Goal: Check status: Check status

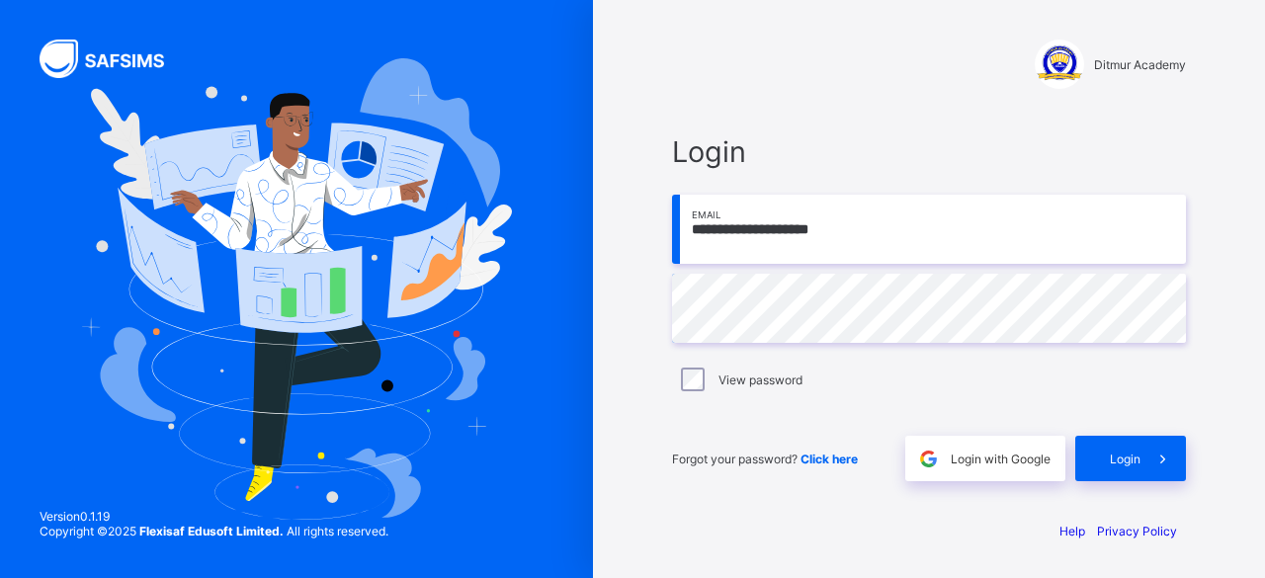
click at [1120, 460] on span "Login" at bounding box center [1125, 459] width 31 height 15
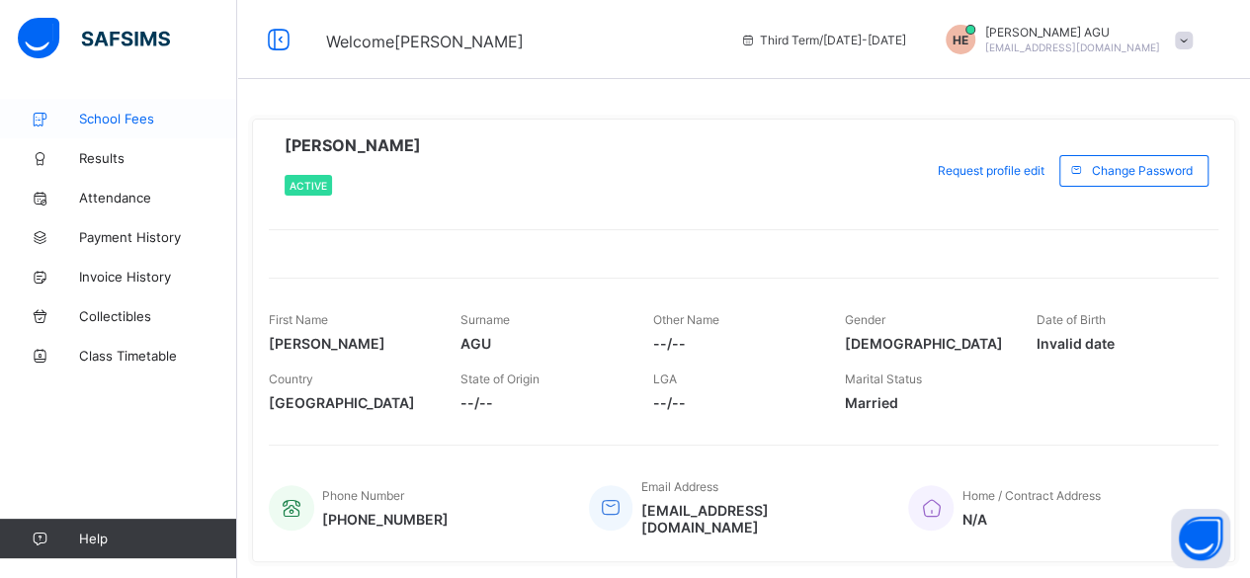
click at [140, 115] on span "School Fees" at bounding box center [158, 119] width 158 height 16
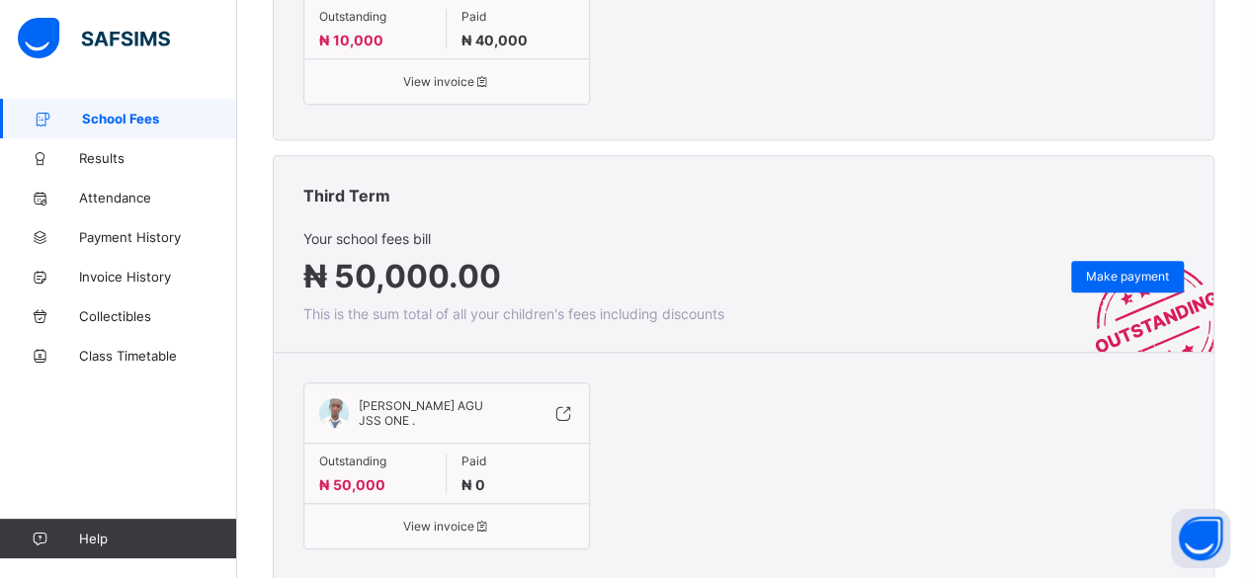
scroll to position [696, 0]
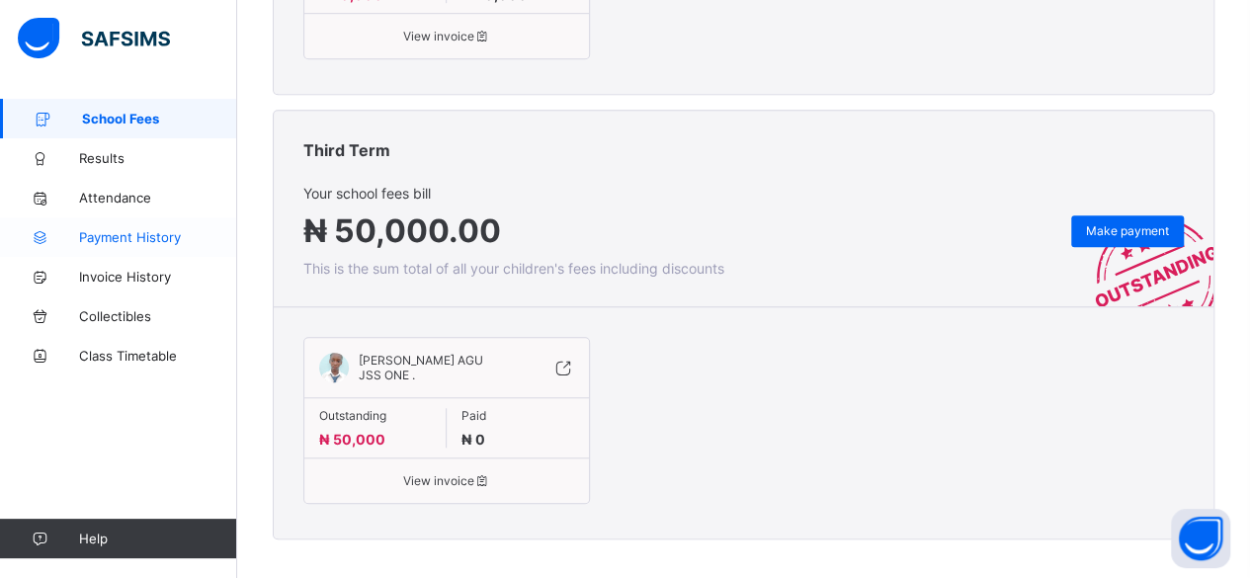
click at [158, 238] on span "Payment History" at bounding box center [158, 237] width 158 height 16
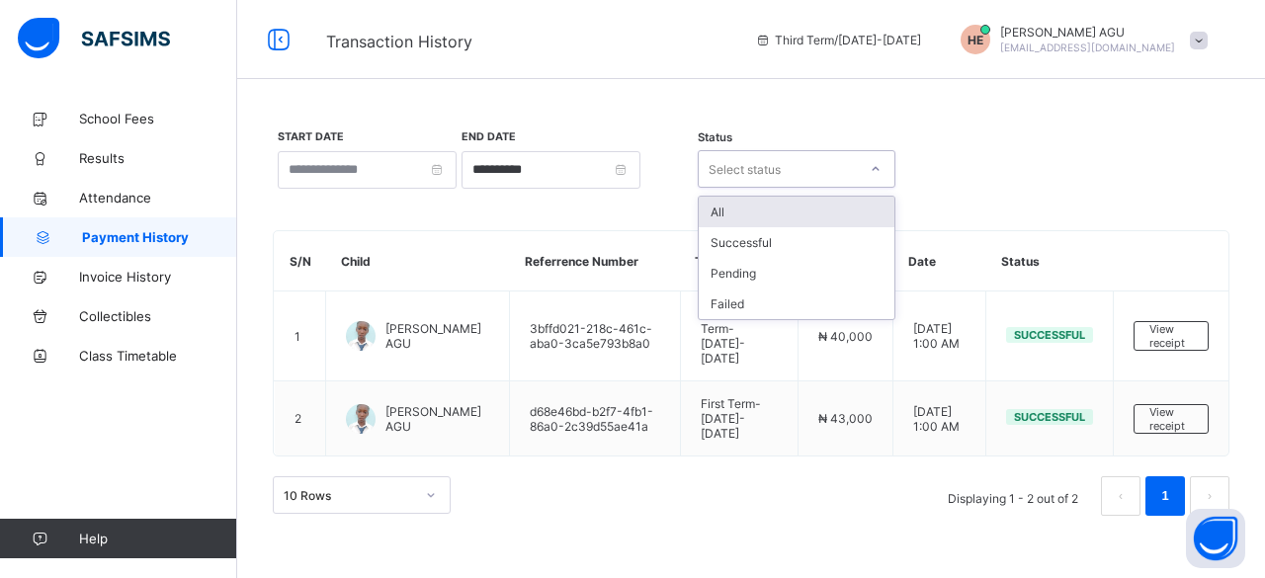
click at [873, 169] on icon at bounding box center [876, 169] width 12 height 20
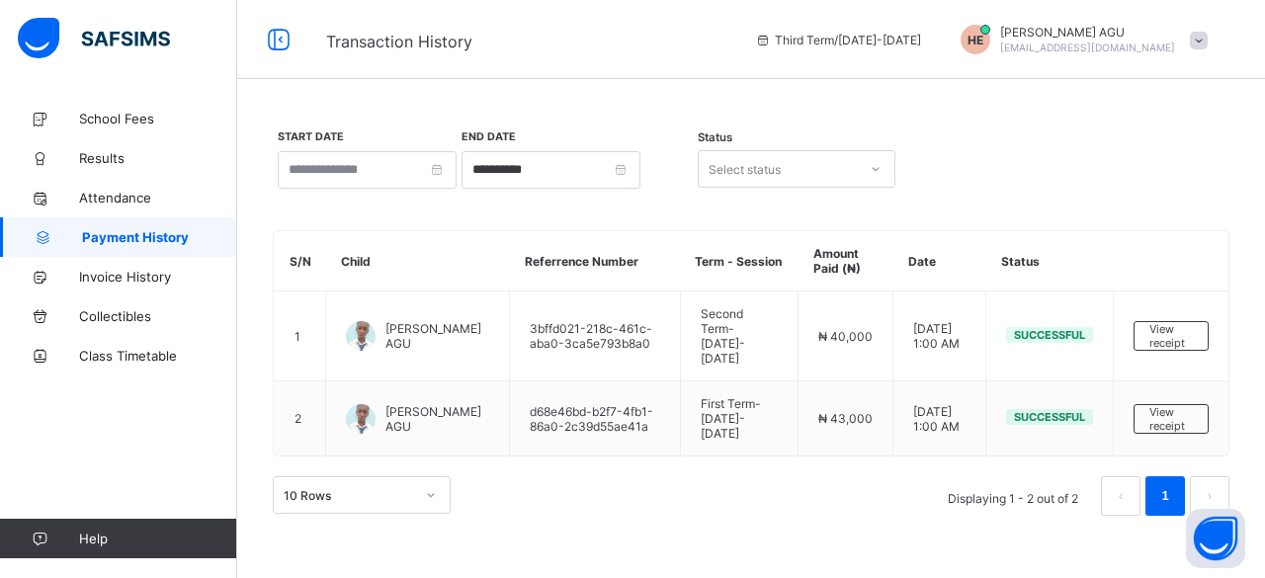
click at [945, 133] on div "**********" at bounding box center [751, 169] width 956 height 82
click at [155, 276] on span "Invoice History" at bounding box center [158, 277] width 158 height 16
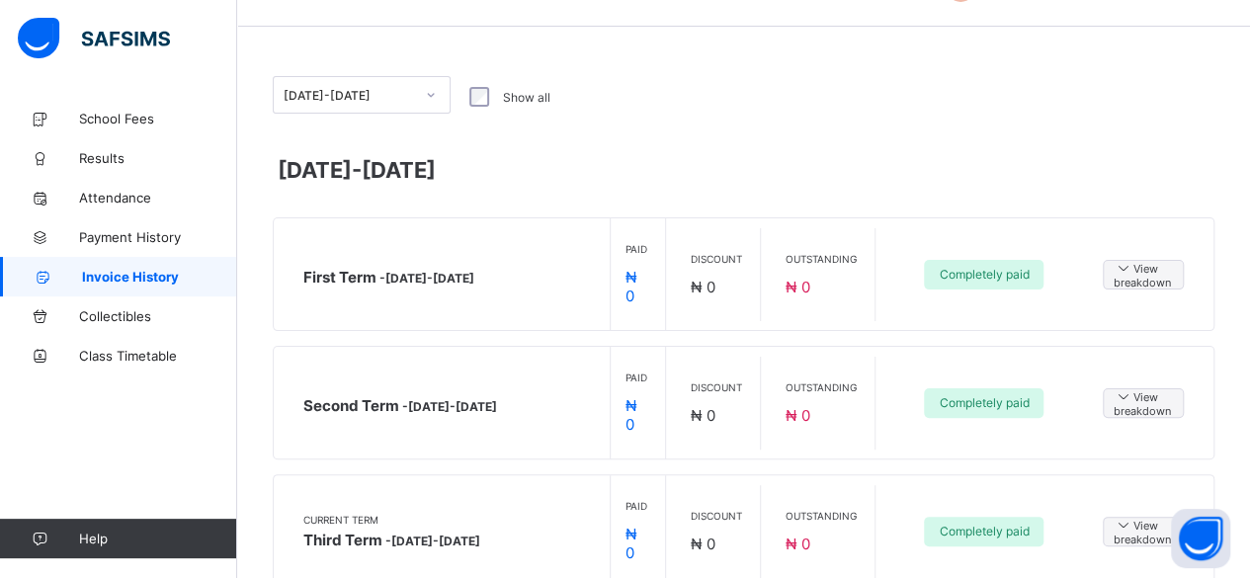
scroll to position [52, 0]
click at [132, 114] on span "School Fees" at bounding box center [158, 119] width 158 height 16
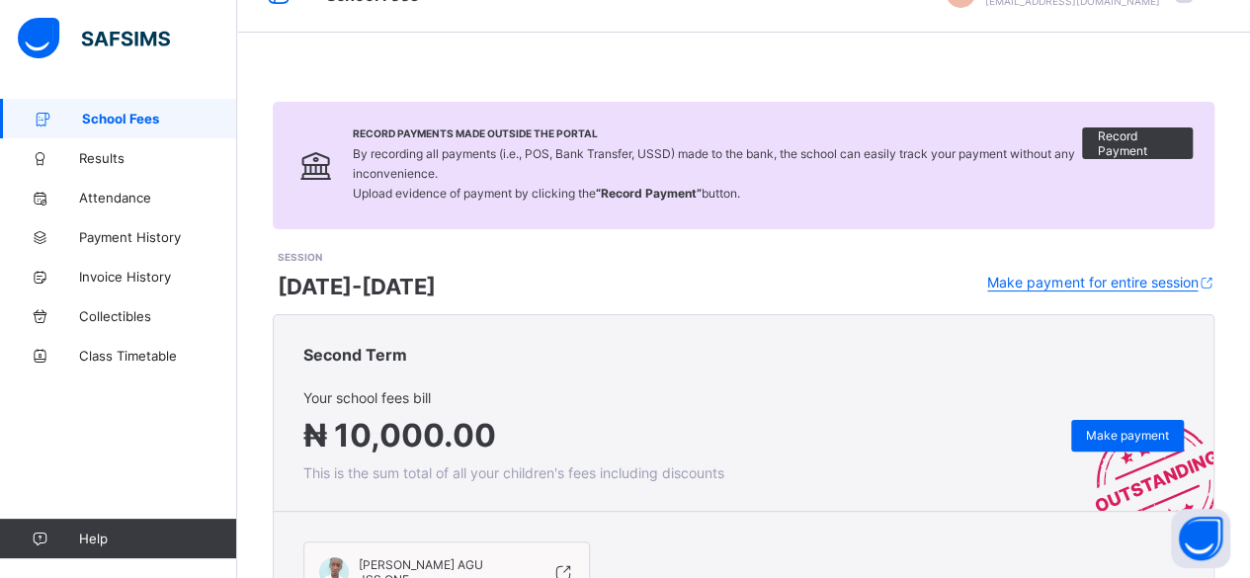
scroll to position [47, 0]
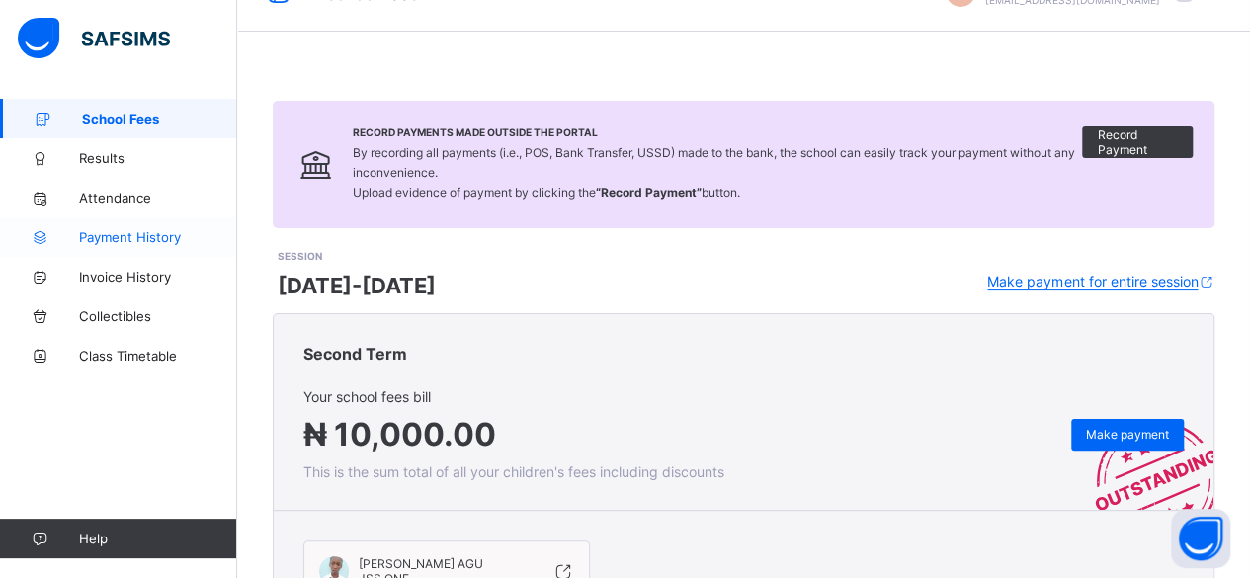
click at [136, 233] on span "Payment History" at bounding box center [158, 237] width 158 height 16
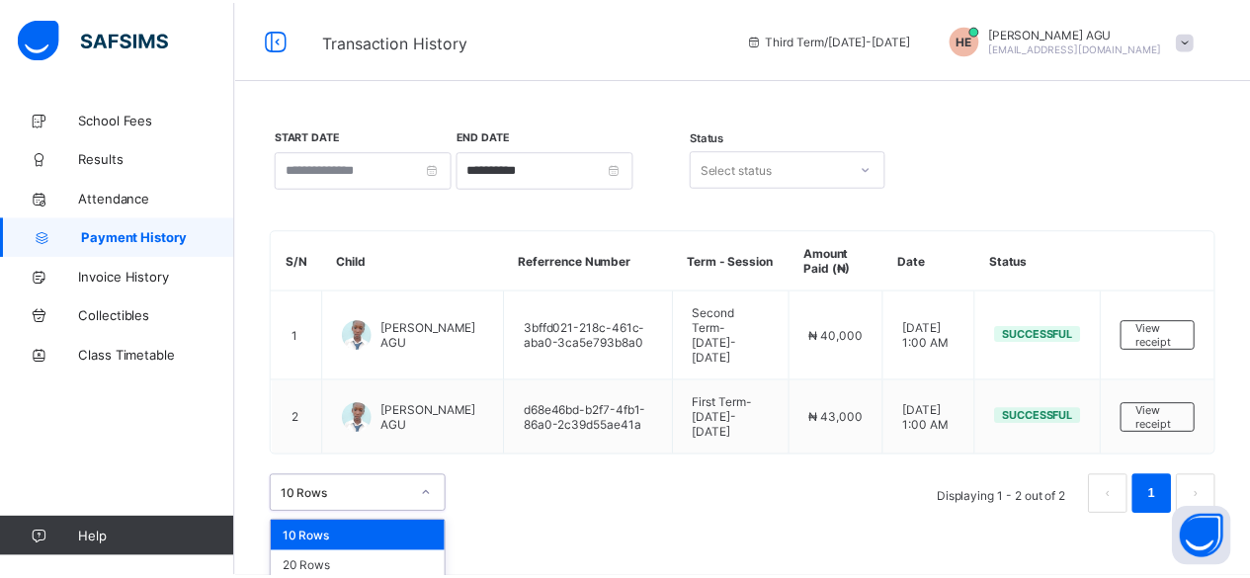
scroll to position [8, 0]
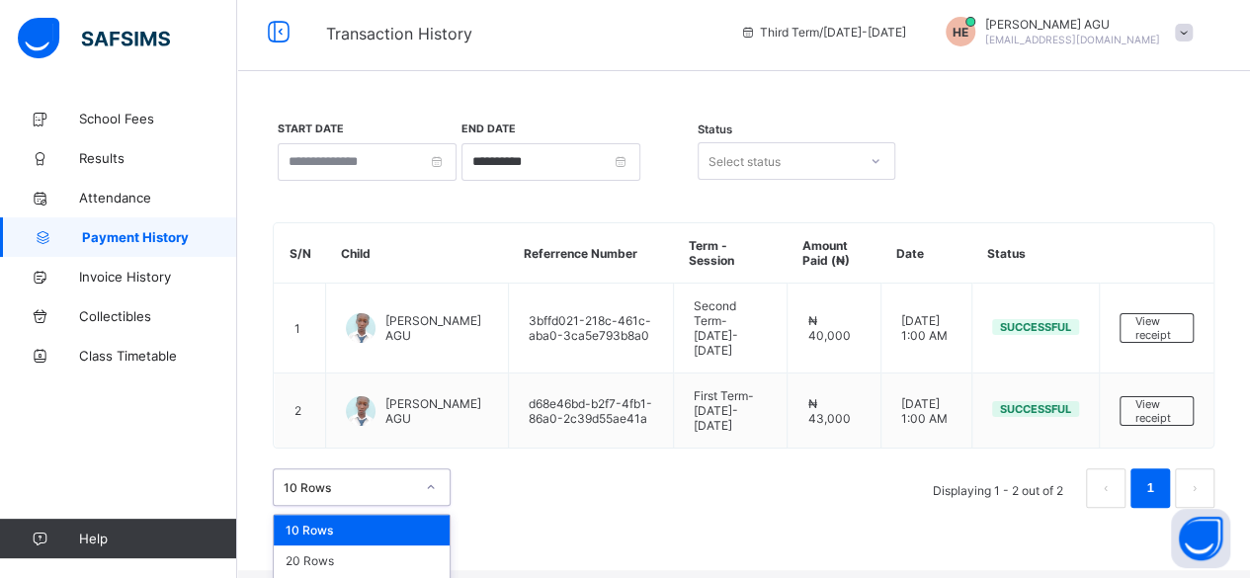
click at [431, 473] on div at bounding box center [431, 487] width 34 height 32
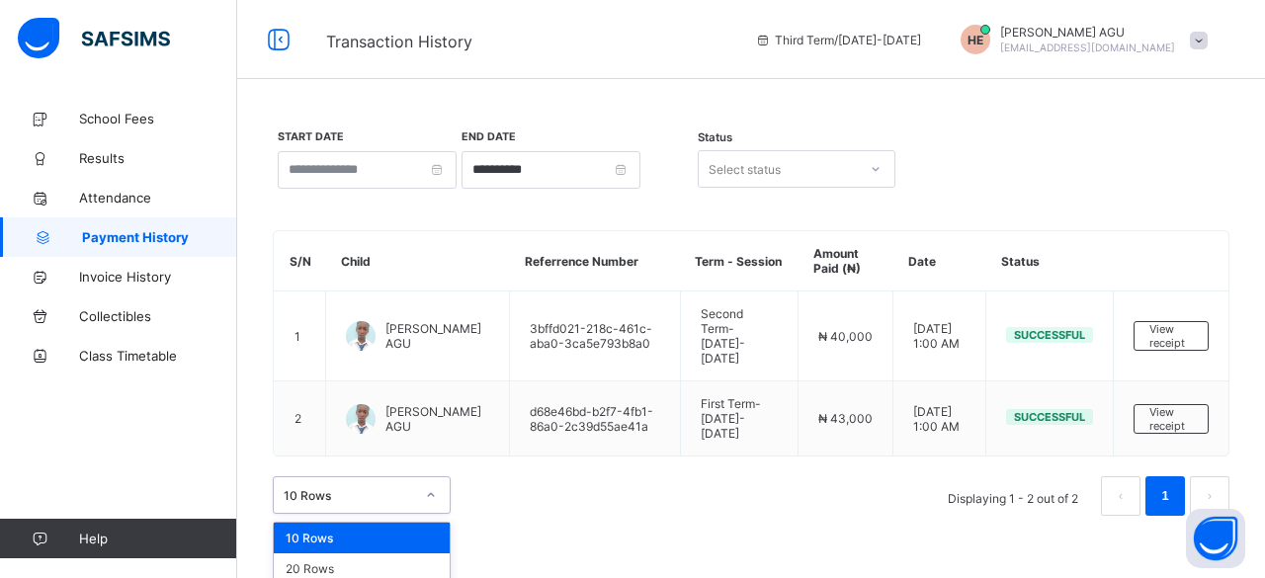
click at [568, 509] on div "**********" at bounding box center [751, 322] width 1028 height 447
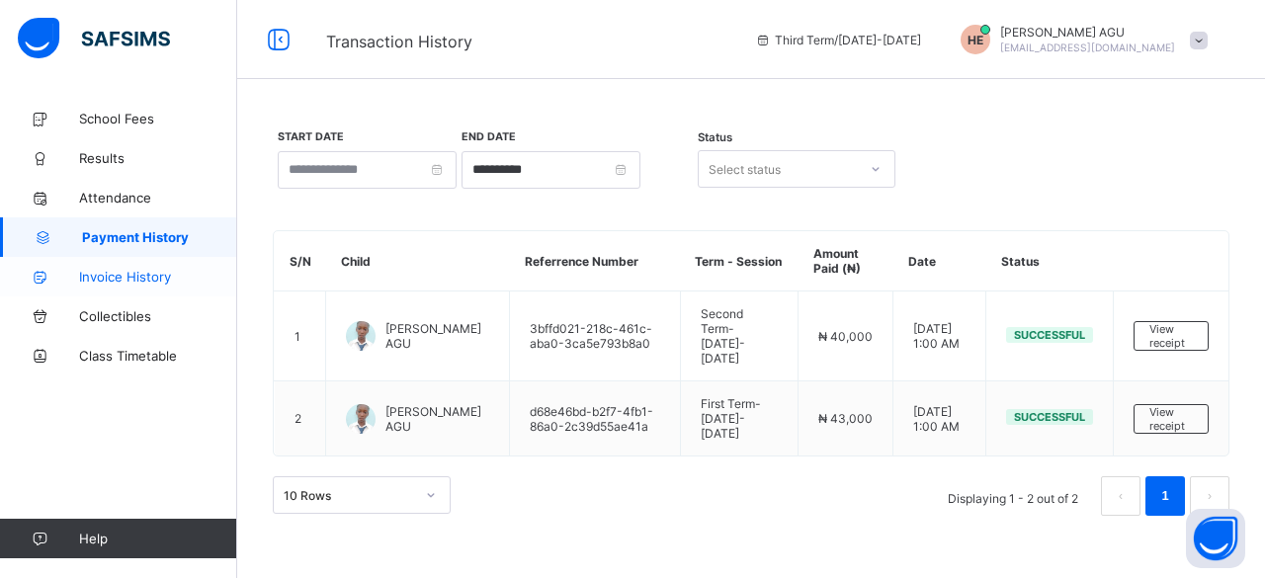
click at [136, 276] on span "Invoice History" at bounding box center [158, 277] width 158 height 16
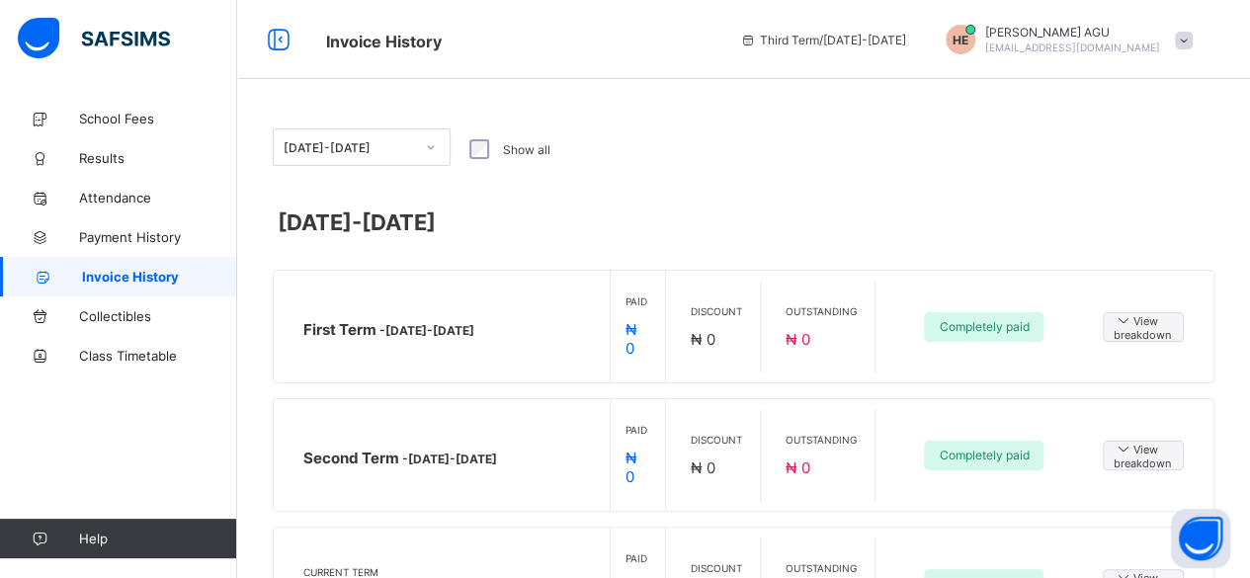
scroll to position [52, 0]
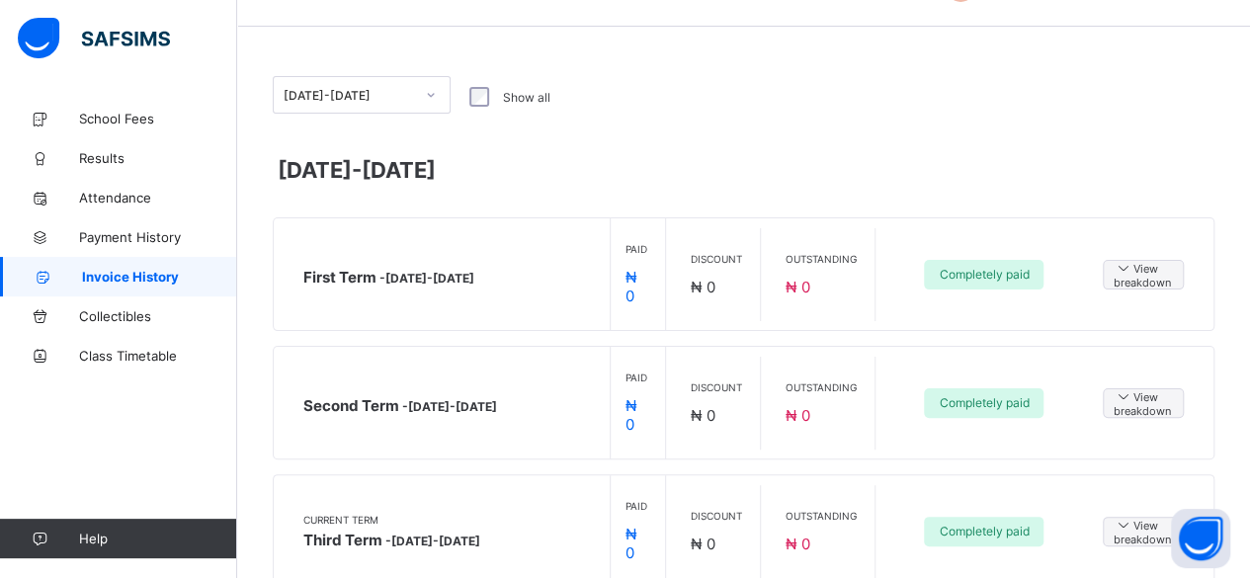
click at [812, 485] on div "Outstanding ₦ 0" at bounding box center [823, 531] width 105 height 93
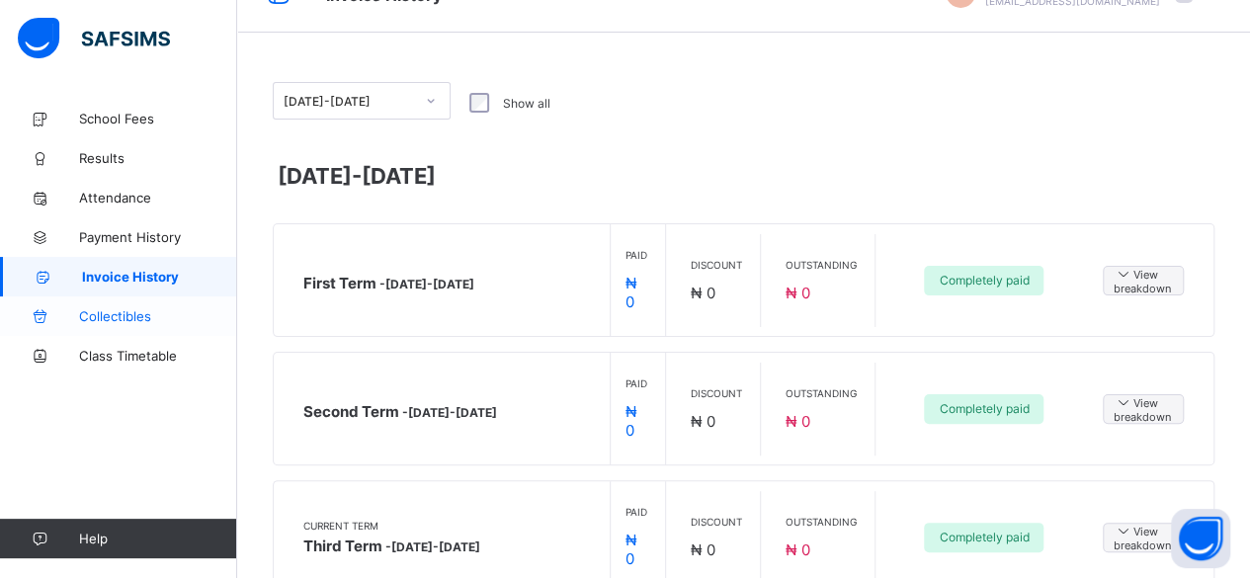
click at [127, 311] on span "Collectibles" at bounding box center [158, 316] width 158 height 16
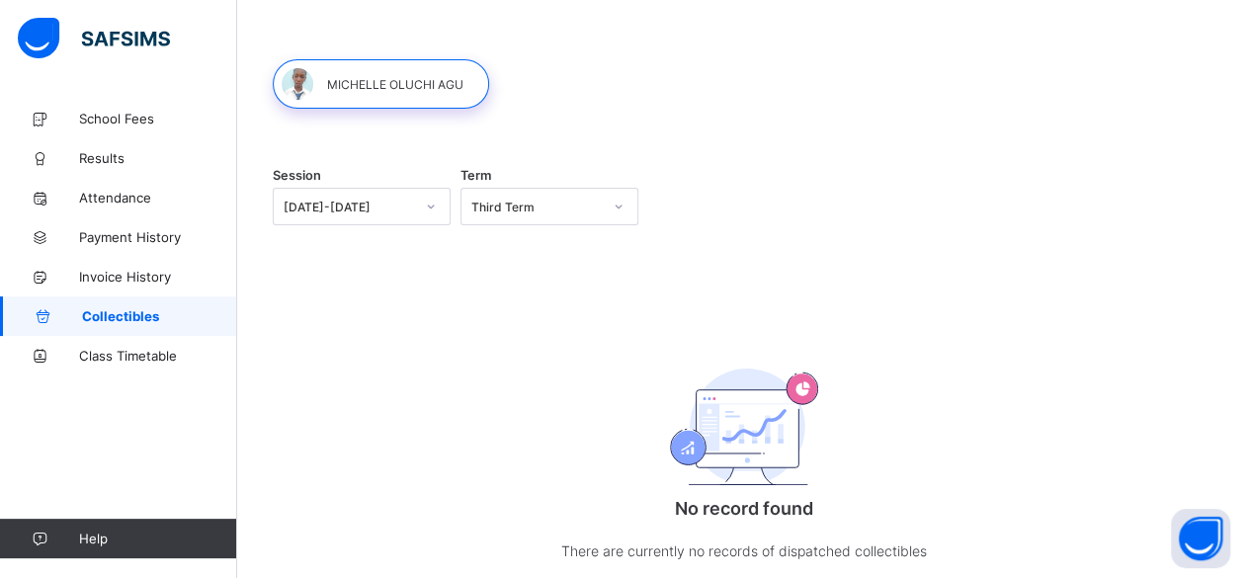
scroll to position [83, 0]
click at [145, 353] on span "Class Timetable" at bounding box center [158, 356] width 158 height 16
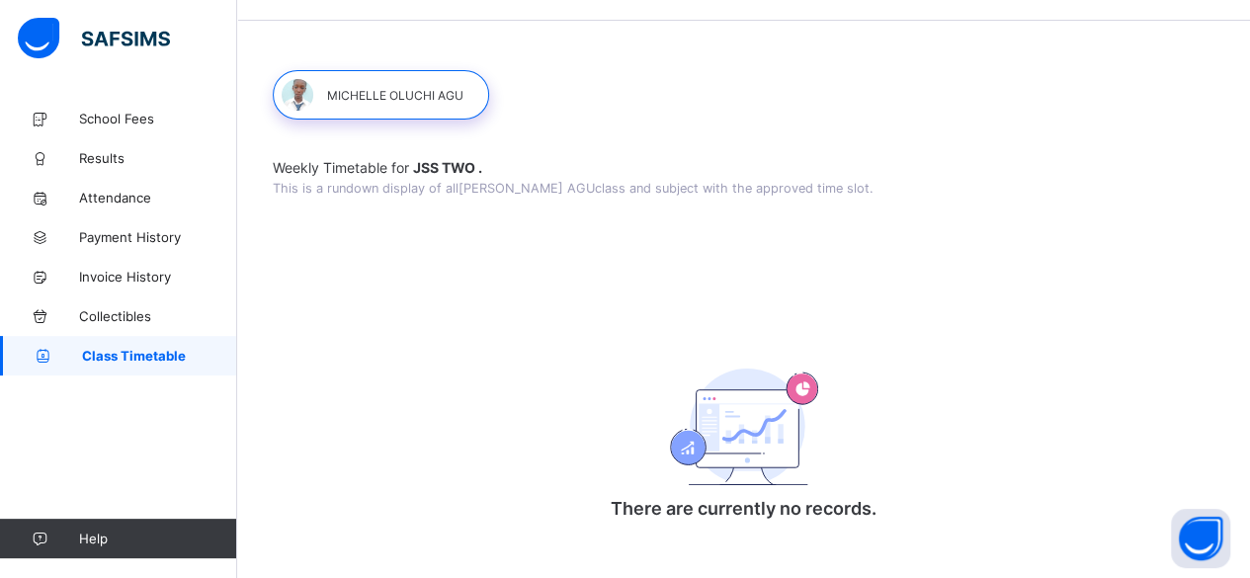
scroll to position [60, 0]
click at [131, 230] on span "Payment History" at bounding box center [158, 237] width 158 height 16
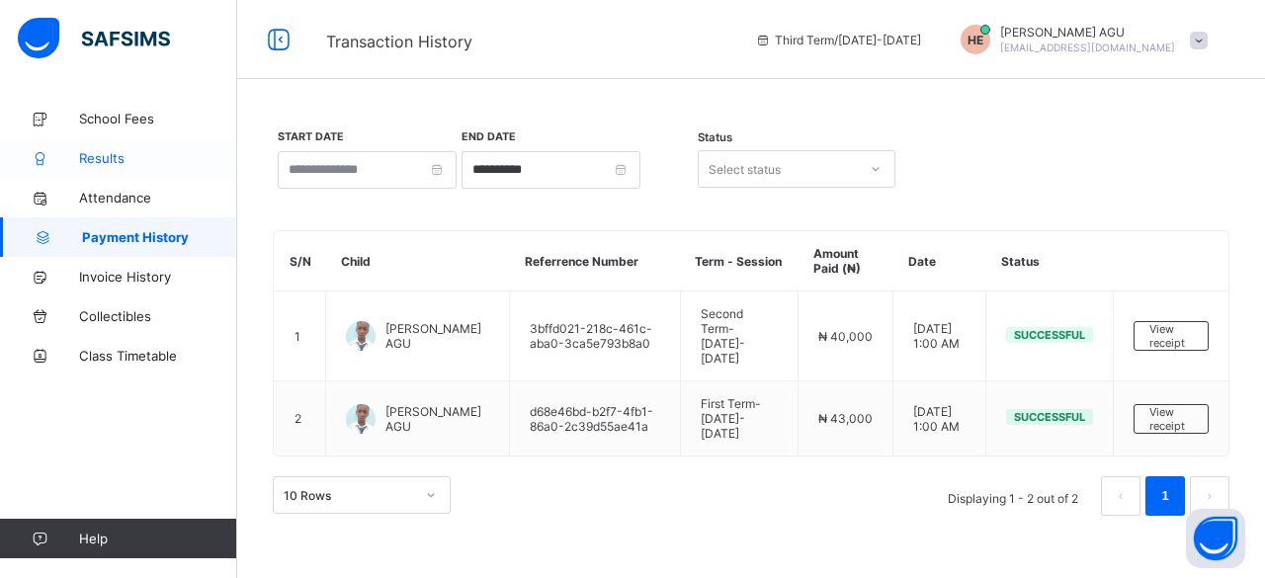
click at [121, 157] on span "Results" at bounding box center [158, 158] width 158 height 16
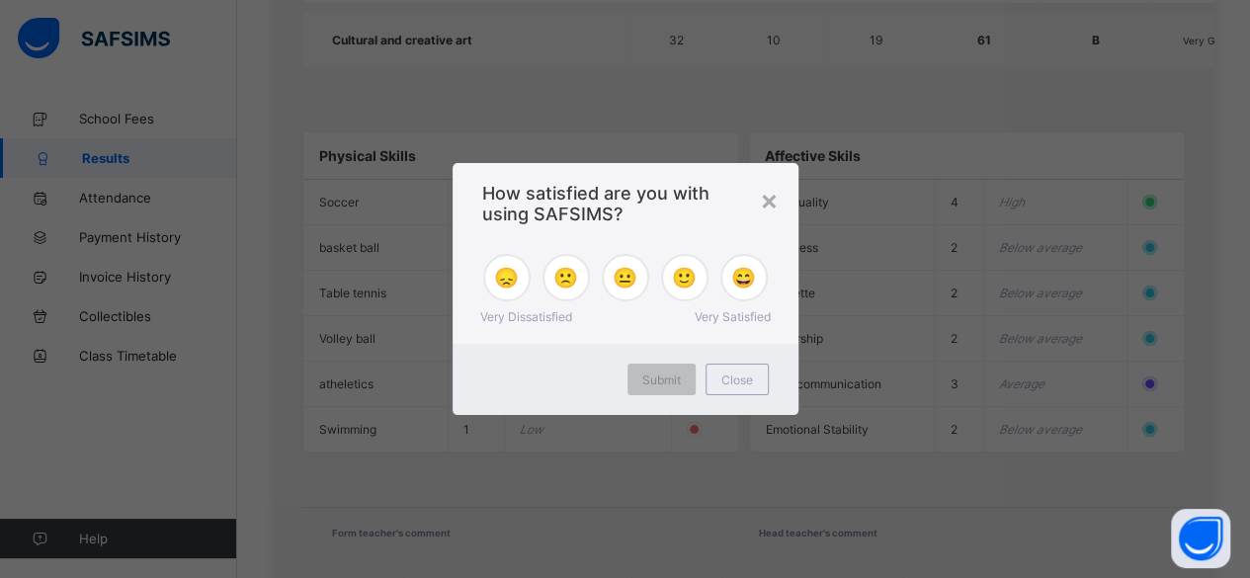
scroll to position [1540, 0]
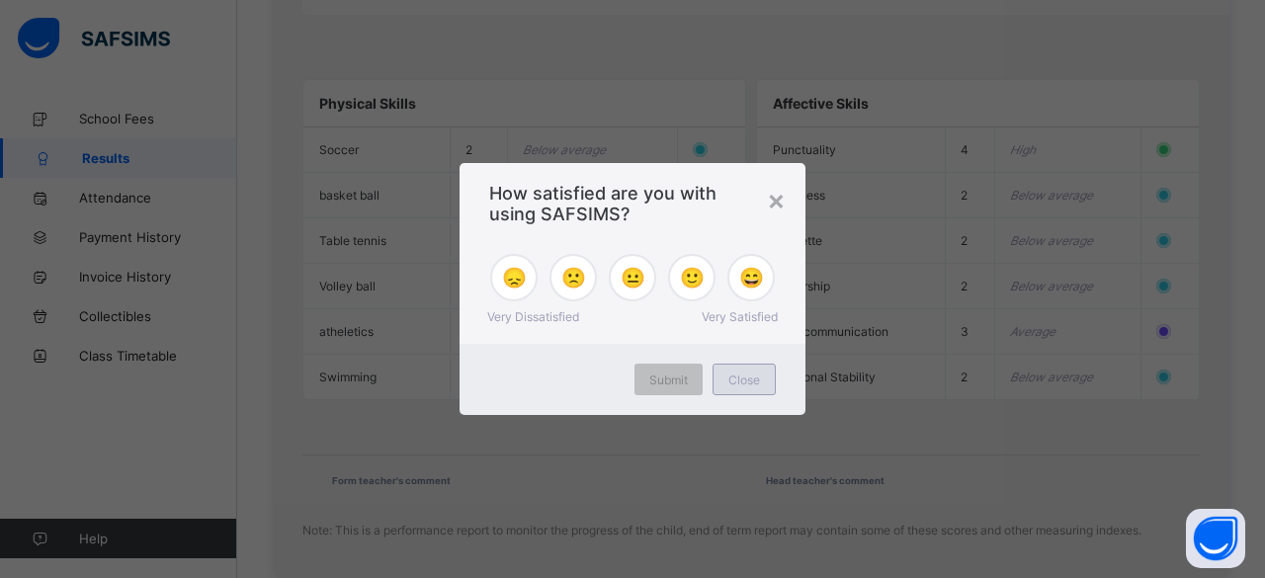
click at [736, 374] on span "Close" at bounding box center [744, 380] width 32 height 15
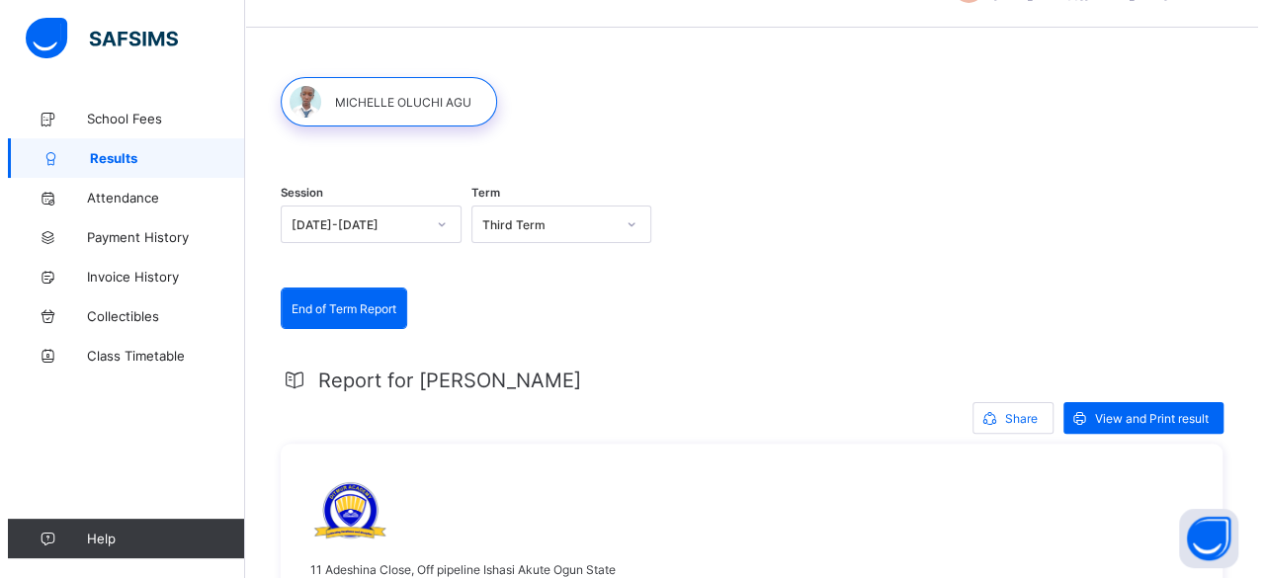
scroll to position [0, 0]
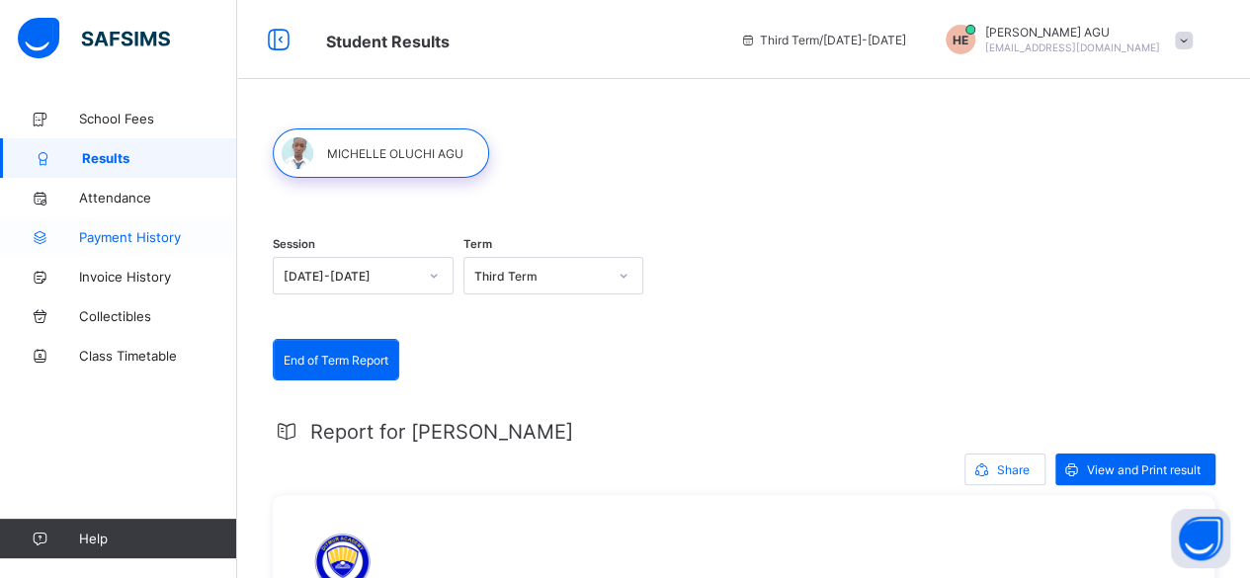
click at [154, 242] on span "Payment History" at bounding box center [158, 237] width 158 height 16
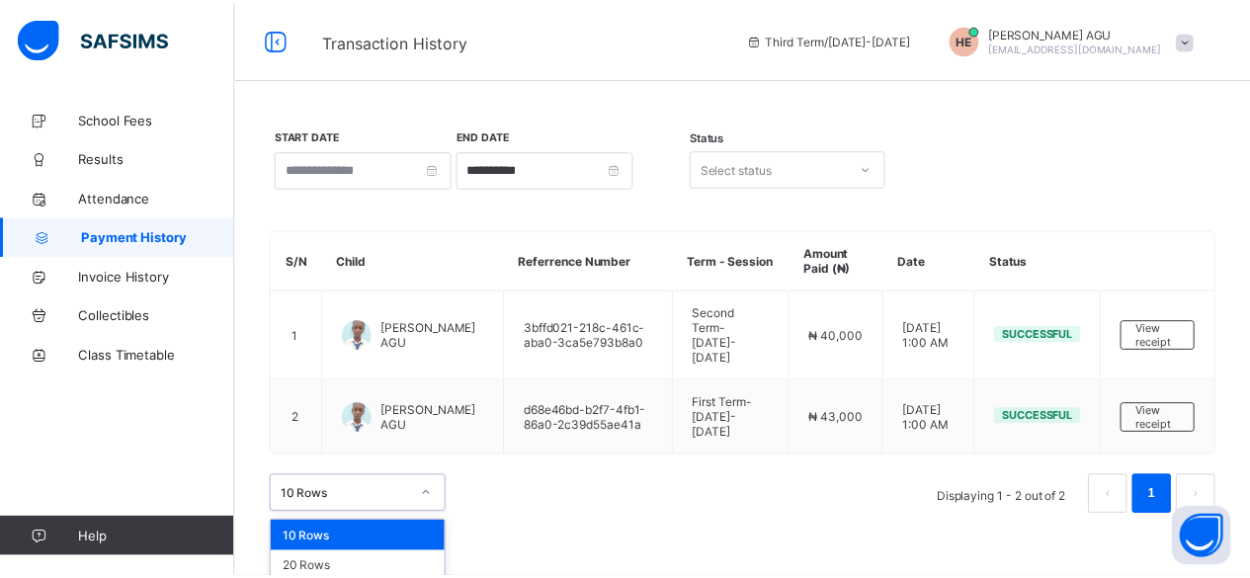
scroll to position [8, 0]
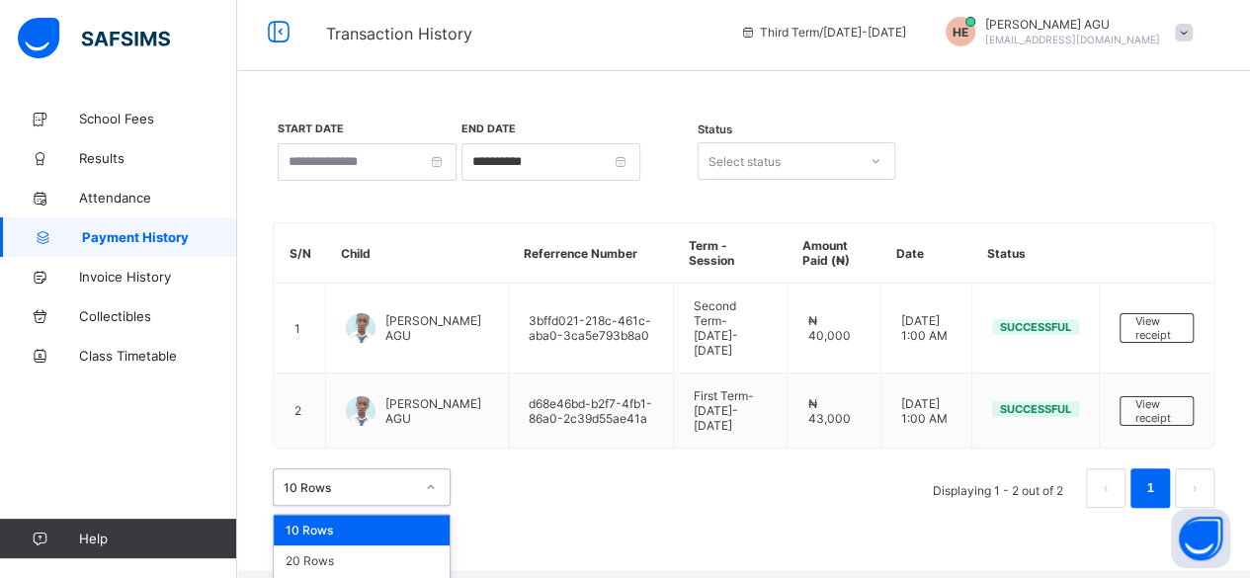
click at [430, 477] on icon at bounding box center [431, 487] width 12 height 20
click at [383, 545] on div "20 Rows" at bounding box center [362, 560] width 176 height 31
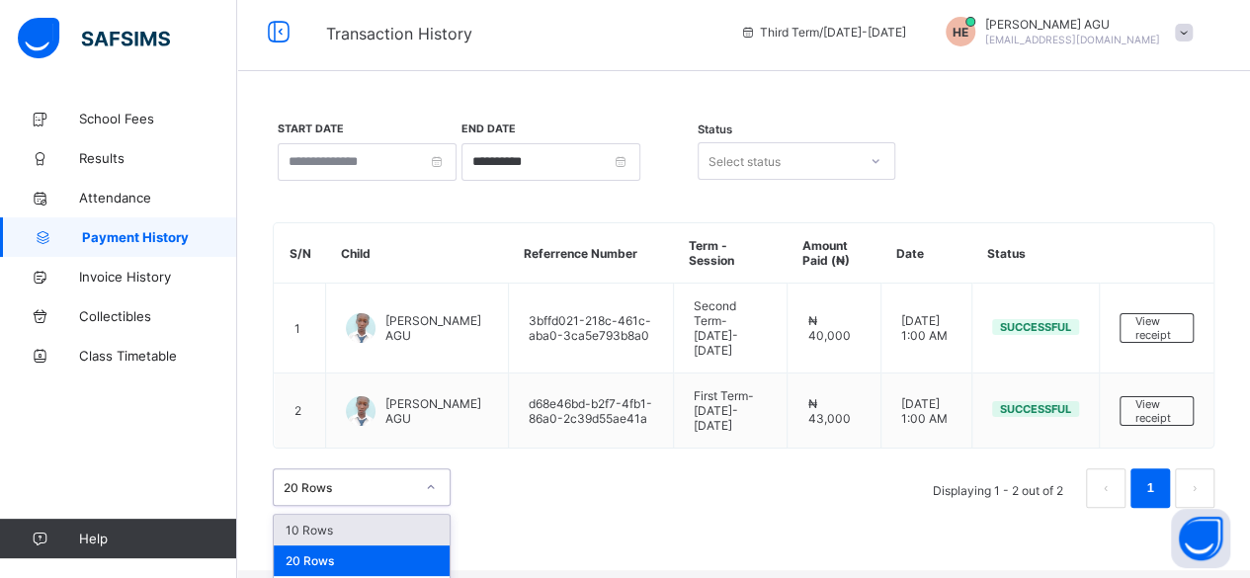
click at [445, 481] on div "option 10 Rows focused, 1 of 3. 3 results available. Use Up and Down to choose …" at bounding box center [744, 488] width 942 height 40
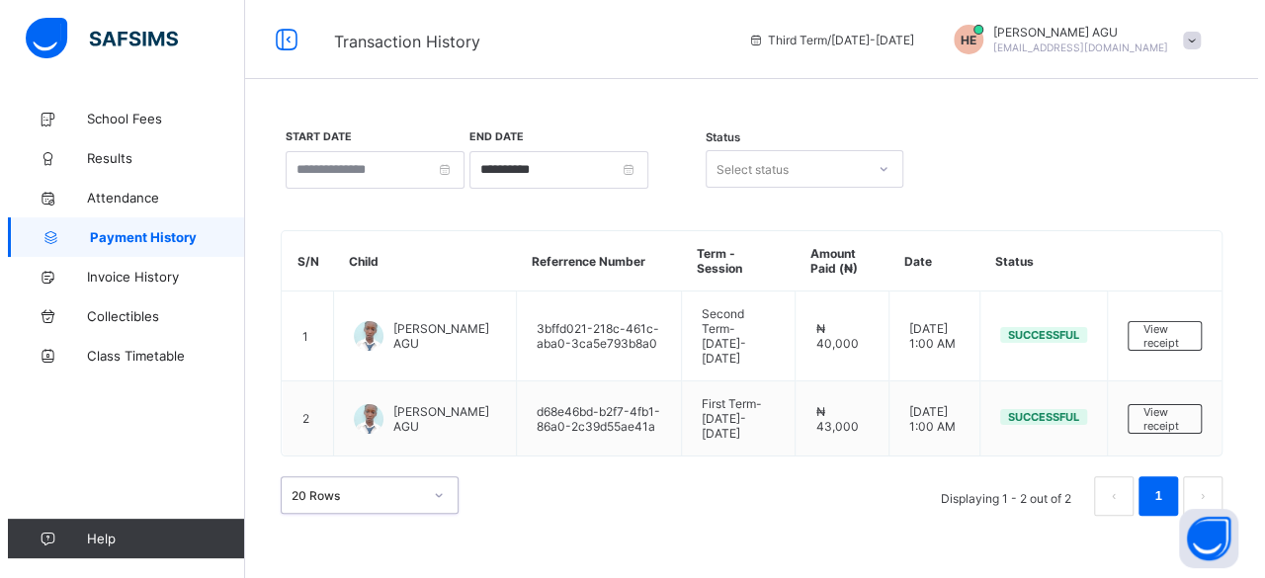
scroll to position [0, 0]
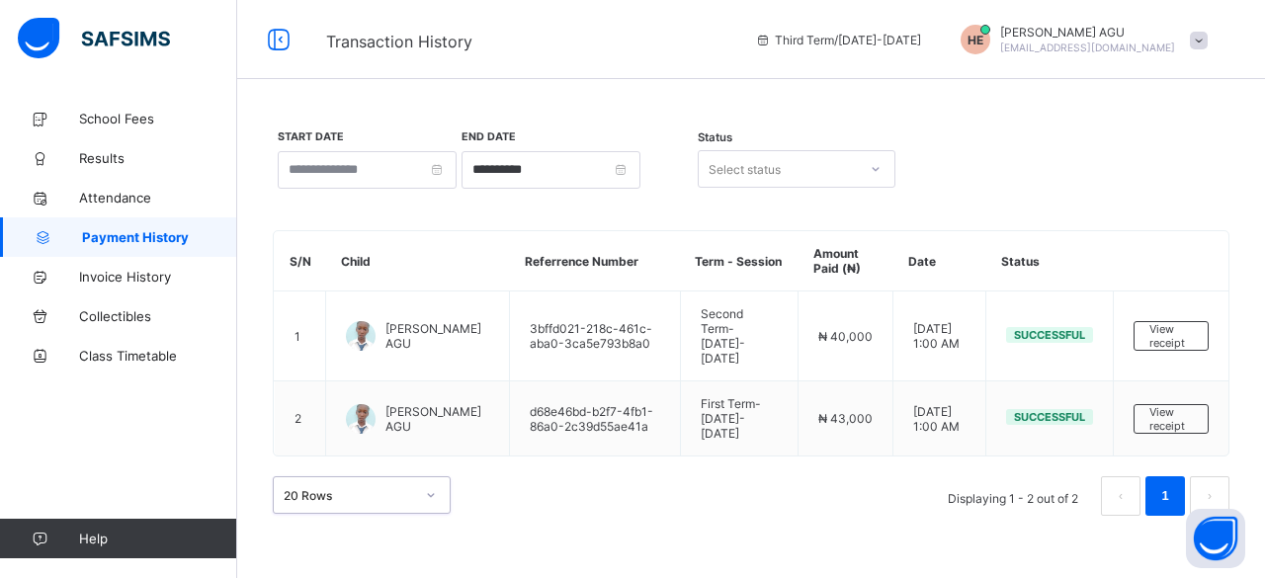
click at [425, 479] on div at bounding box center [431, 495] width 34 height 32
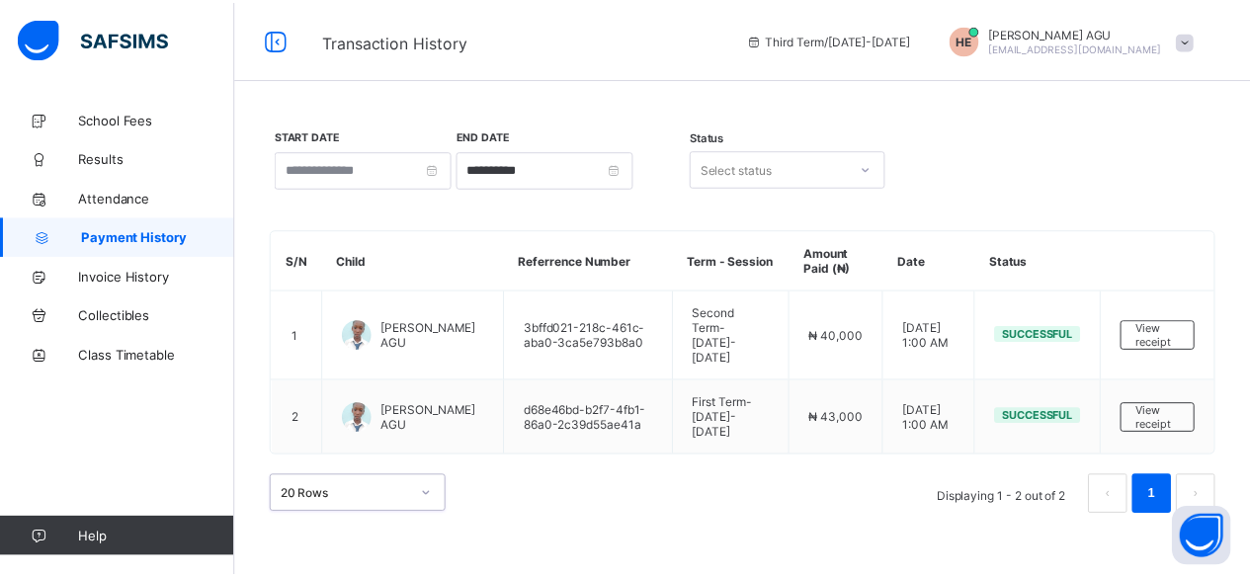
scroll to position [8, 0]
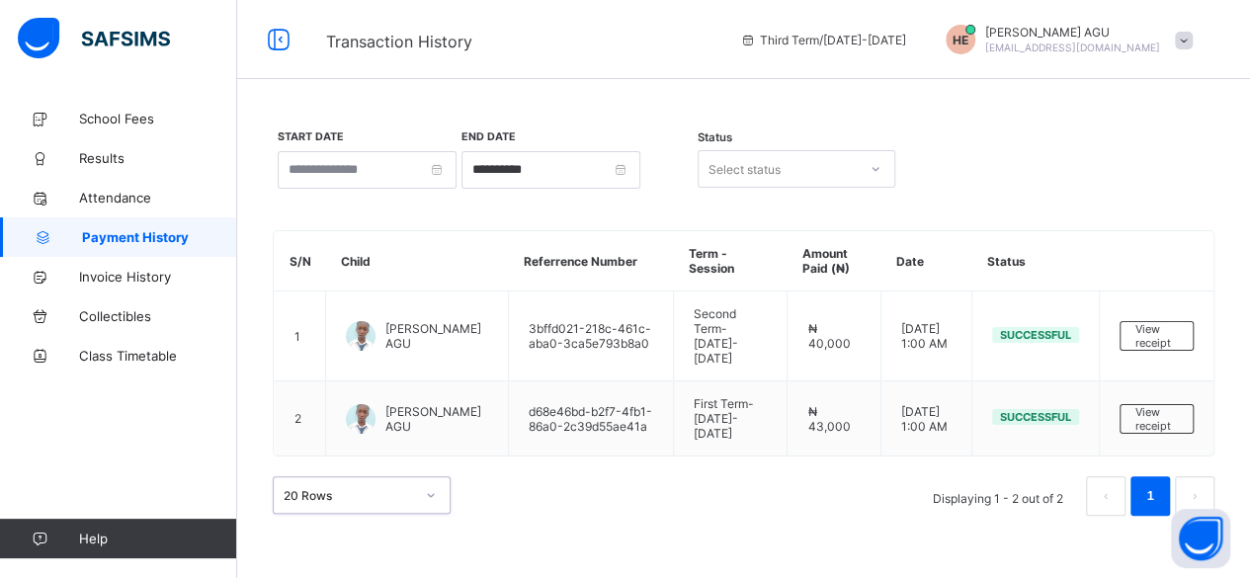
click at [433, 485] on icon at bounding box center [431, 495] width 12 height 20
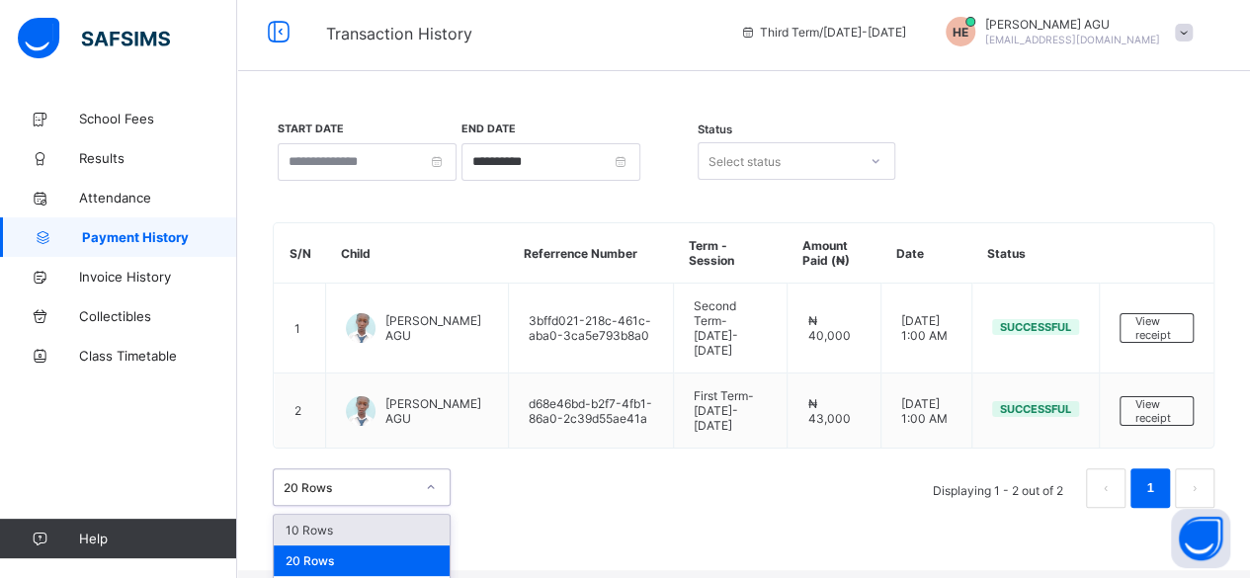
click at [376, 515] on div "10 Rows" at bounding box center [362, 530] width 176 height 31
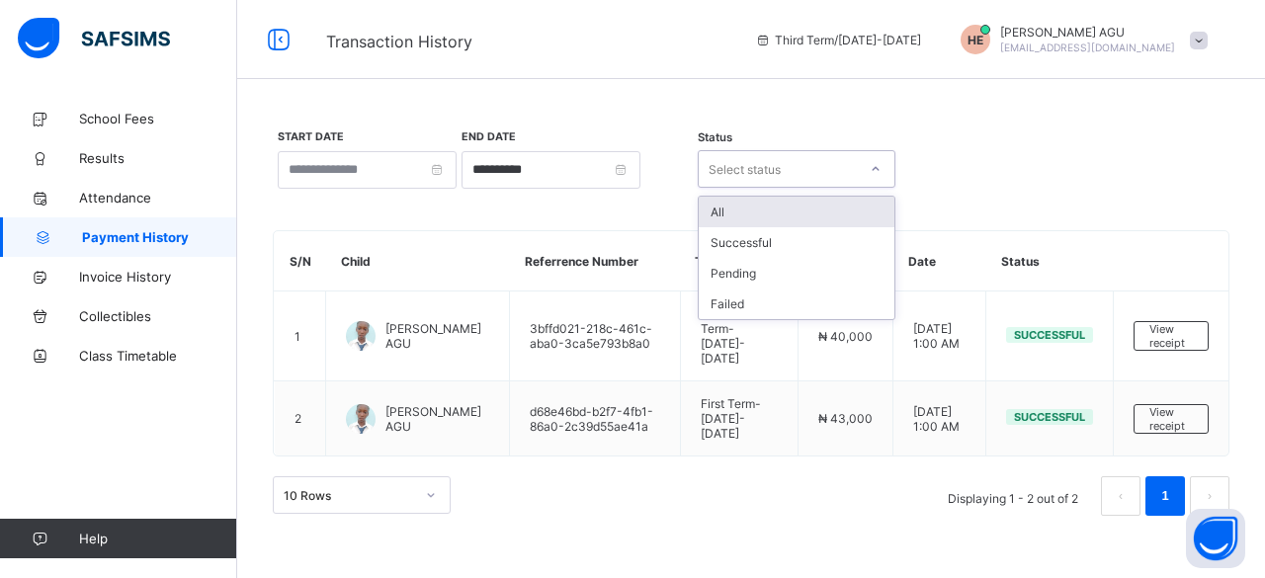
click at [877, 164] on icon at bounding box center [876, 169] width 12 height 20
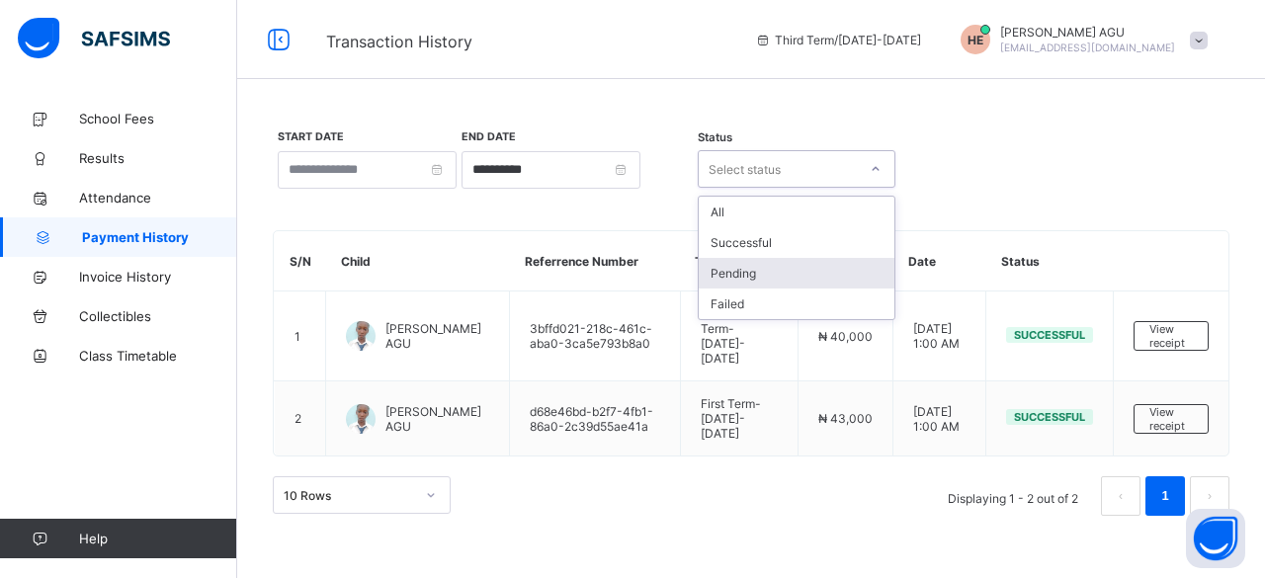
click at [770, 266] on div "Pending" at bounding box center [797, 273] width 196 height 31
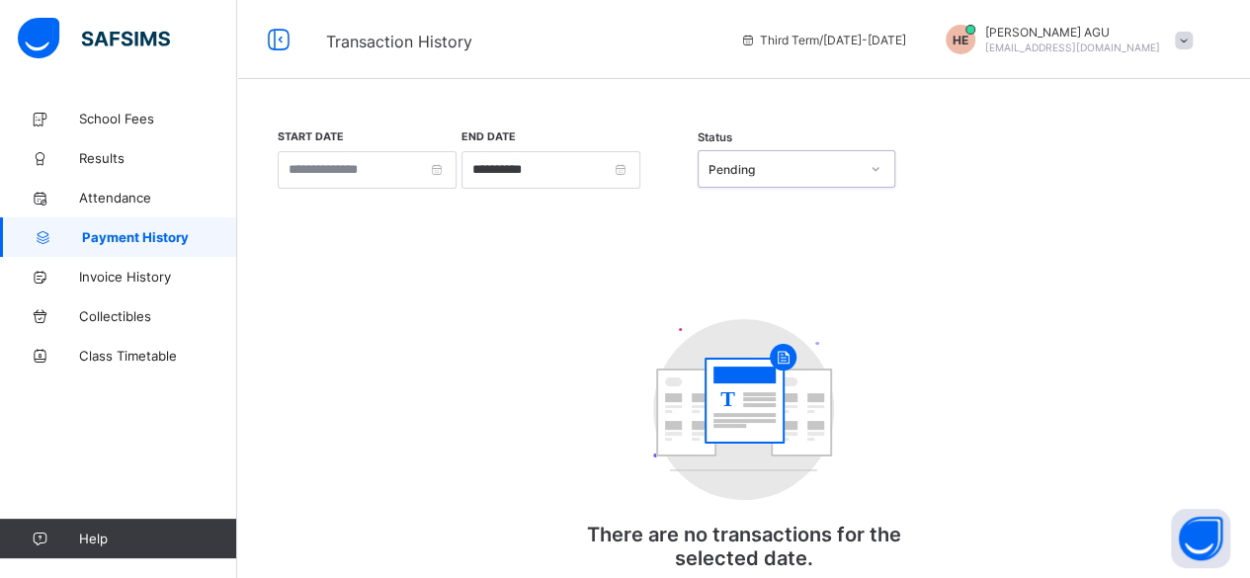
click at [877, 171] on icon at bounding box center [876, 169] width 12 height 20
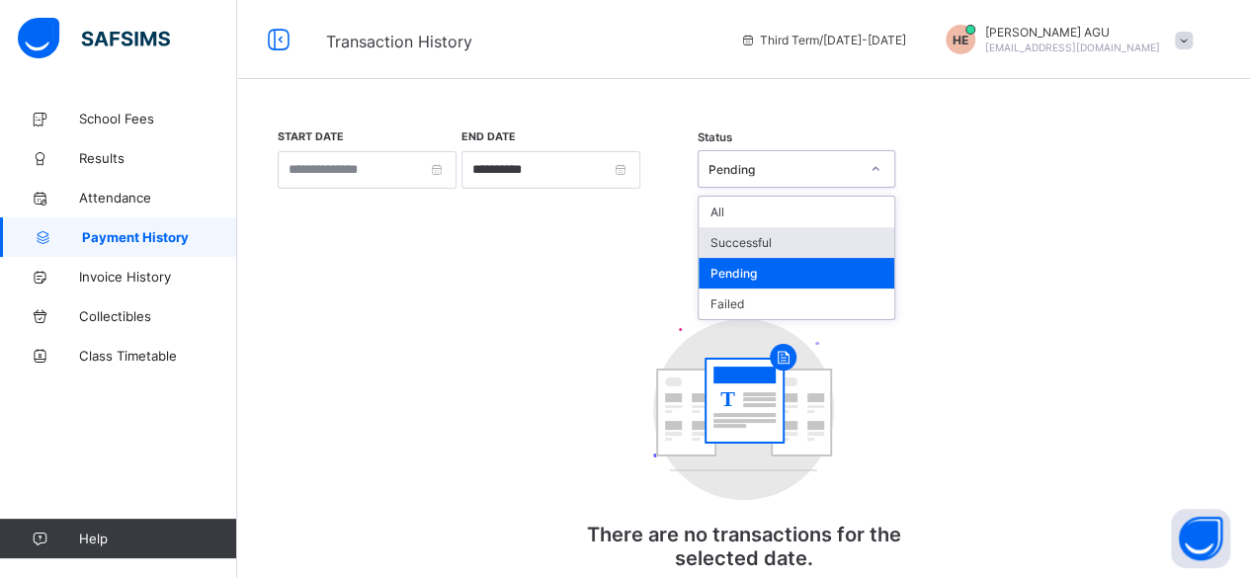
click at [809, 239] on div "Successful" at bounding box center [797, 242] width 196 height 31
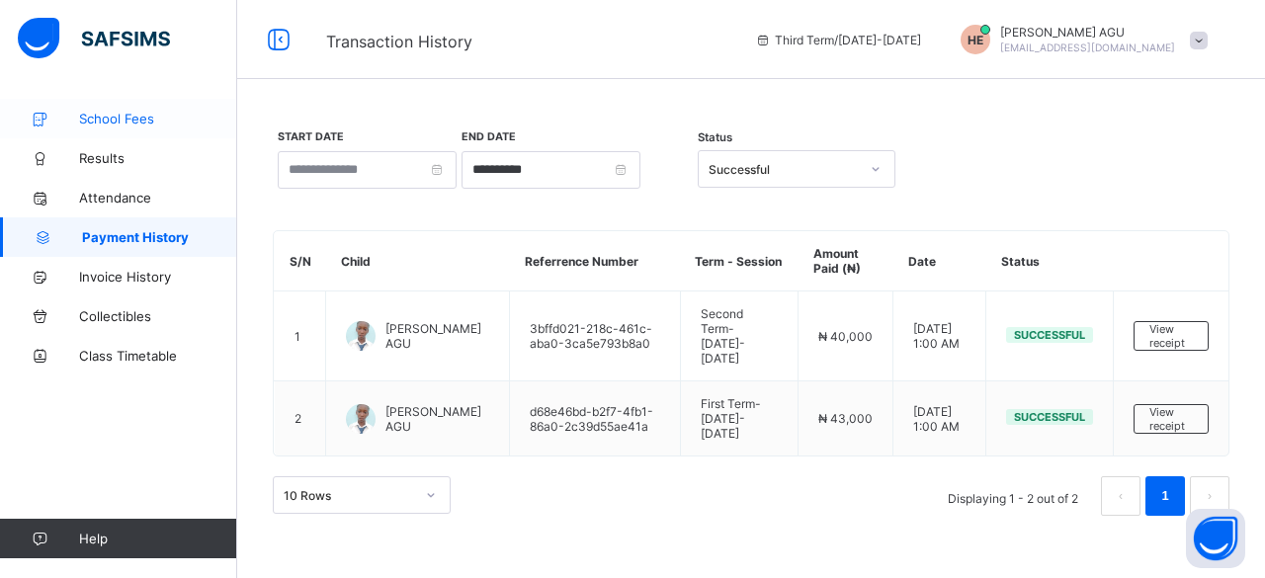
click at [117, 122] on span "School Fees" at bounding box center [158, 119] width 158 height 16
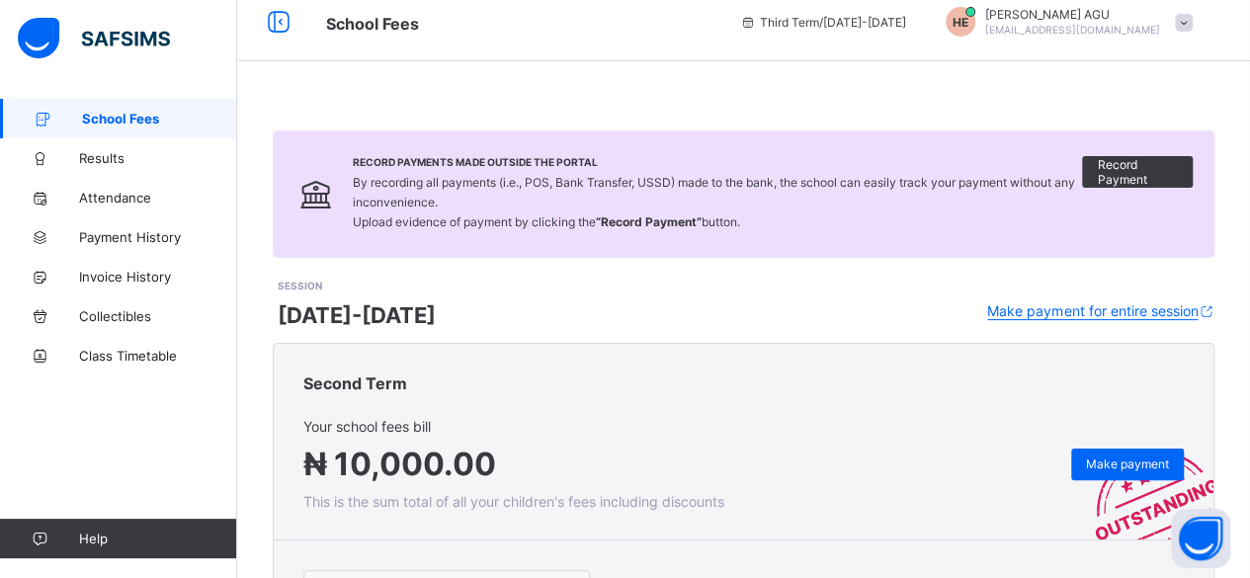
scroll to position [19, 0]
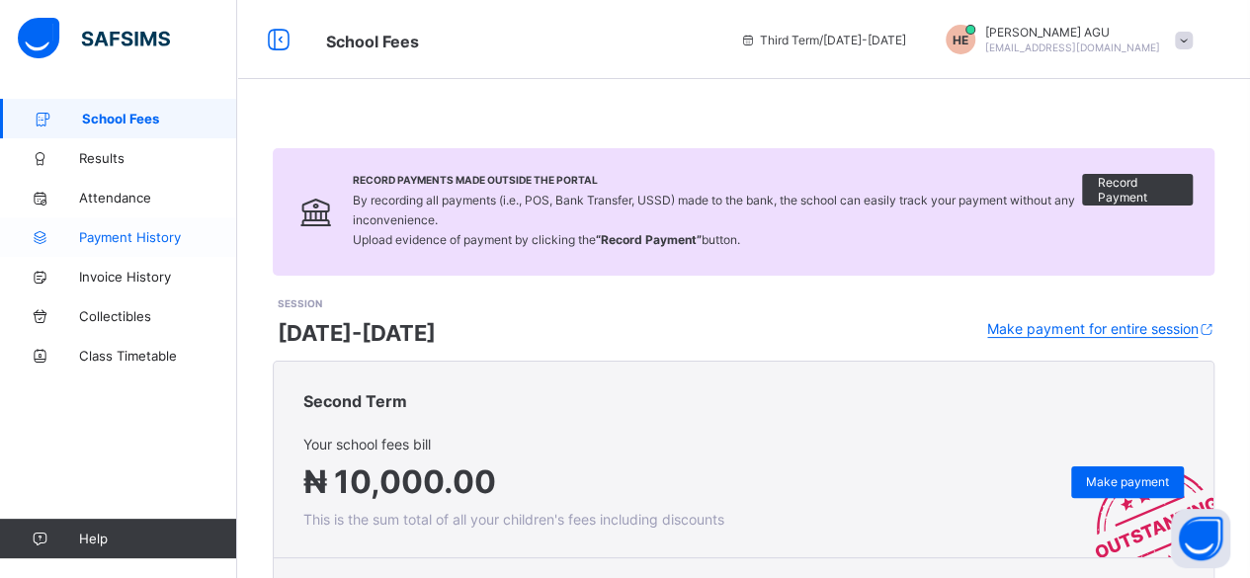
click at [140, 233] on span "Payment History" at bounding box center [158, 237] width 158 height 16
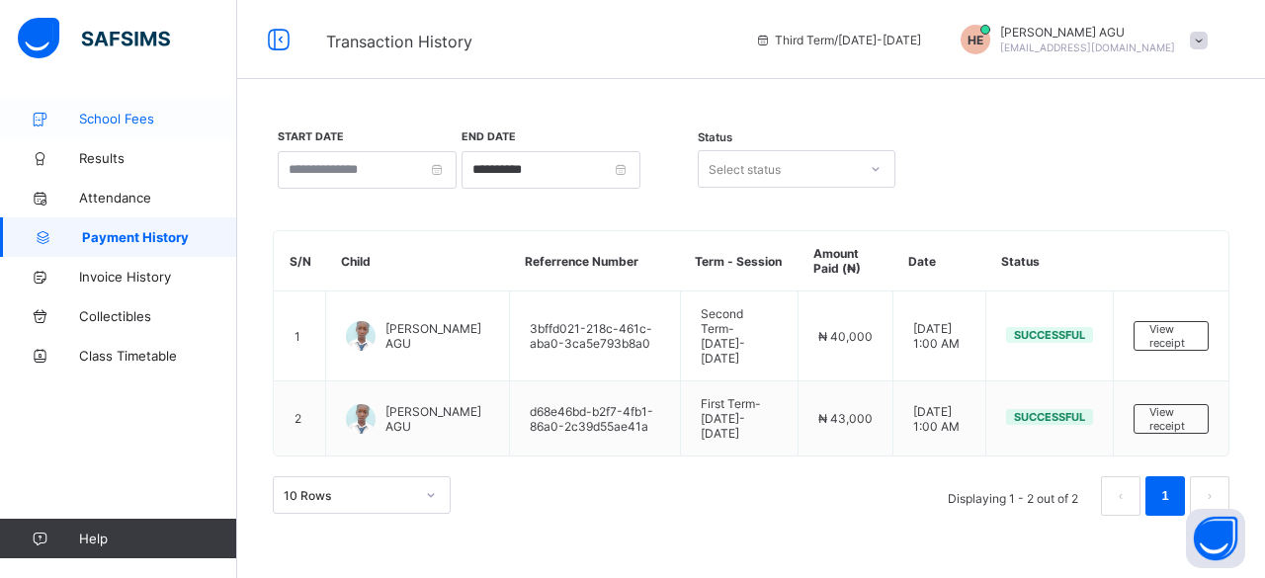
click at [130, 120] on span "School Fees" at bounding box center [158, 119] width 158 height 16
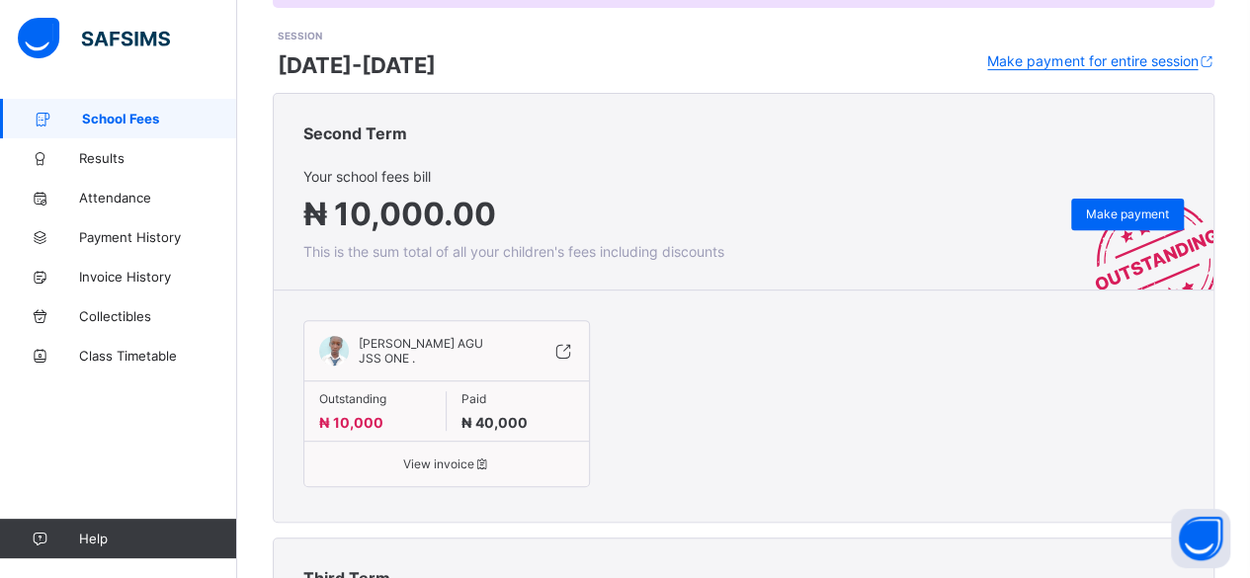
scroll to position [267, 0]
click at [855, 457] on div "[PERSON_NAME] AGU JSS ONE . Outstanding ₦ 10,000 Paid ₦ 40,000 View invoice" at bounding box center [743, 407] width 880 height 192
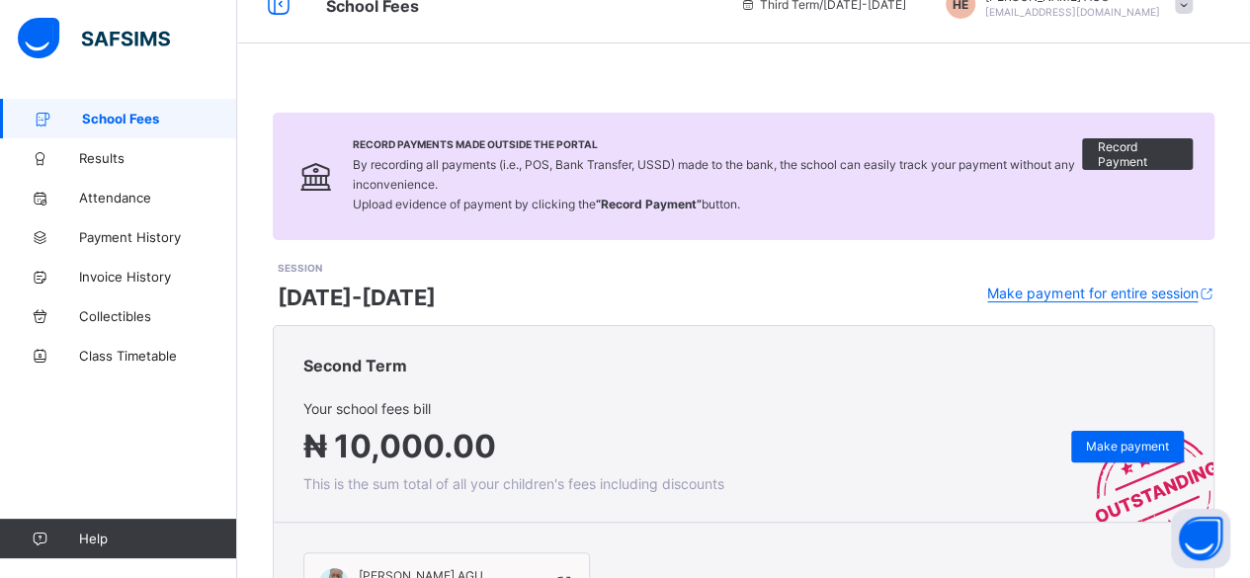
scroll to position [0, 0]
